Goal: Transaction & Acquisition: Purchase product/service

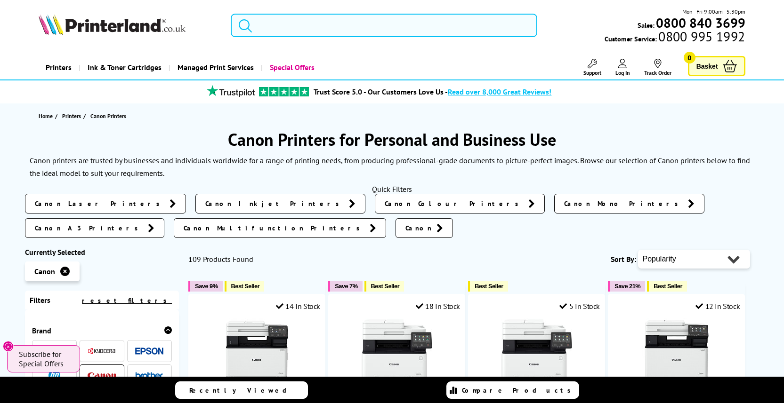
click at [266, 29] on input "search" at bounding box center [384, 26] width 307 height 24
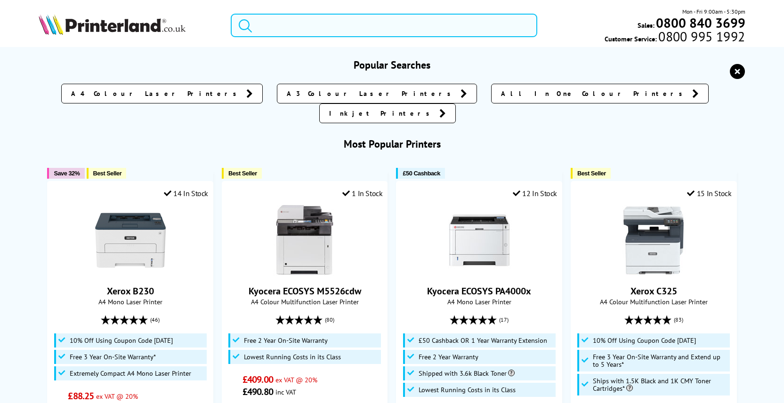
paste input "Canon PIXMA iX6850 A3 Wireless Photo Printer"
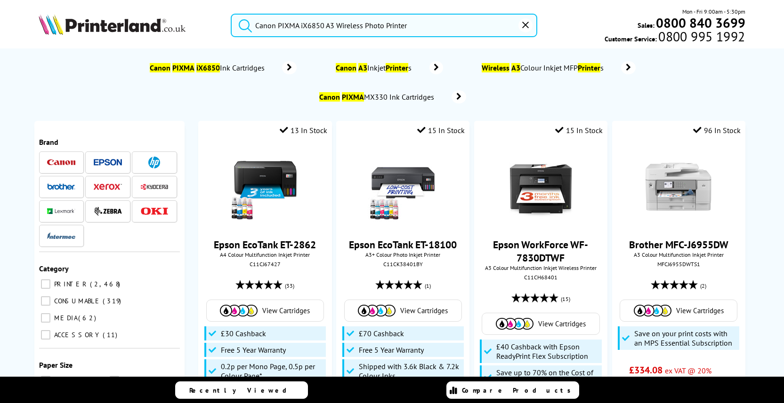
click at [231, 14] on button "submit" at bounding box center [243, 24] width 24 height 21
click at [244, 25] on icon "submit" at bounding box center [245, 25] width 14 height 14
drag, startPoint x: 327, startPoint y: 23, endPoint x: 434, endPoint y: 27, distance: 107.9
click at [434, 27] on input "Canon PIXMA iX6850 A3 Wireless Photo Printer" at bounding box center [384, 26] width 307 height 24
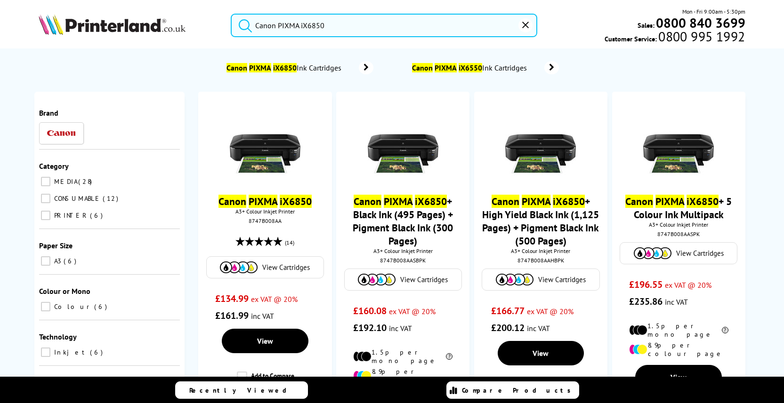
type input "Canon PIXMA iX6850"
click at [231, 14] on button "submit" at bounding box center [243, 24] width 24 height 21
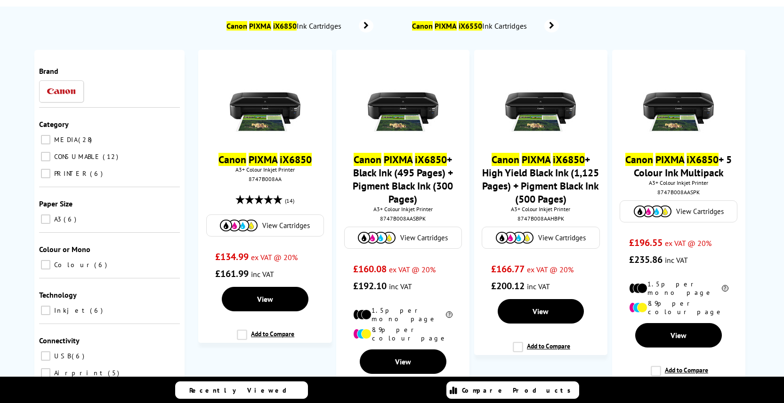
scroll to position [42, 0]
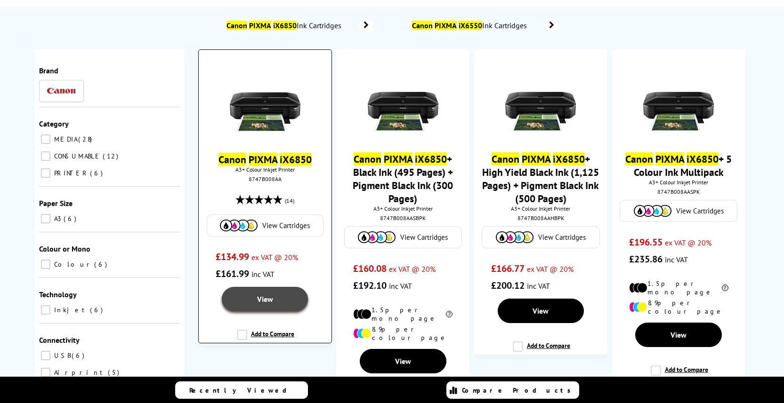
click at [271, 304] on span "View" at bounding box center [265, 299] width 16 height 9
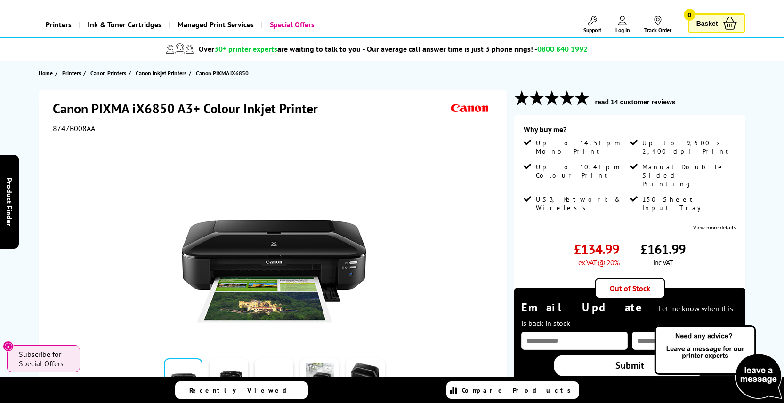
scroll to position [44, 0]
